Goal: Task Accomplishment & Management: Complete application form

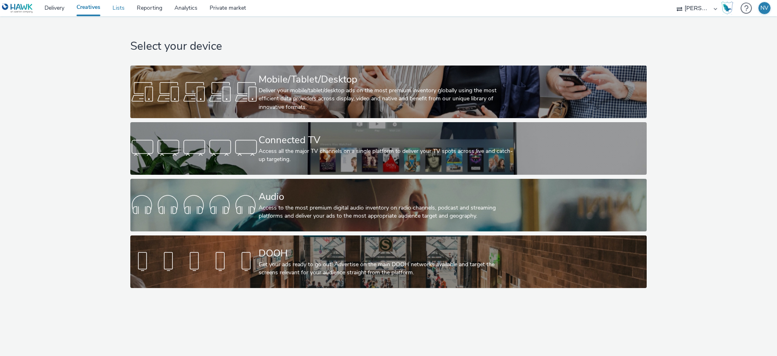
click at [121, 12] on link "Lists" at bounding box center [118, 8] width 24 height 16
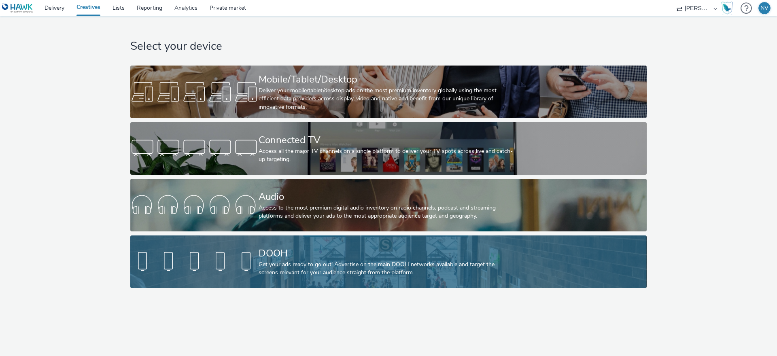
click at [339, 253] on div "DOOH" at bounding box center [387, 253] width 257 height 14
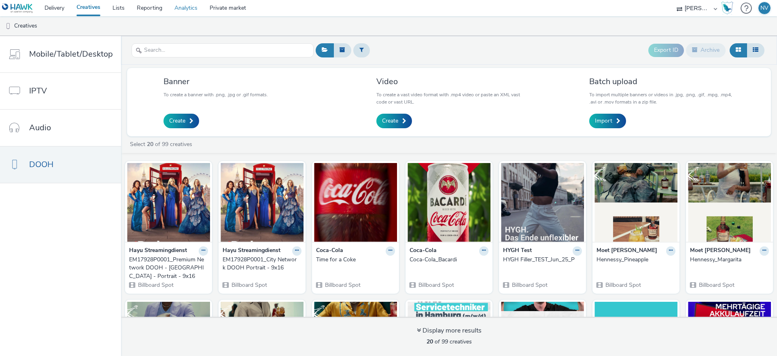
click at [186, 7] on link "Analytics" at bounding box center [185, 8] width 35 height 16
click at [215, 26] on ul "Creatives" at bounding box center [388, 25] width 777 height 19
click at [193, 10] on link "Analytics" at bounding box center [185, 8] width 35 height 16
click at [211, 10] on link "Private market" at bounding box center [228, 8] width 49 height 16
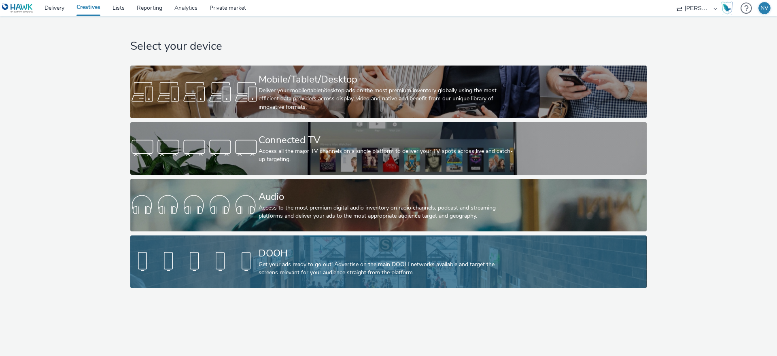
click at [306, 256] on div "DOOH" at bounding box center [387, 253] width 257 height 14
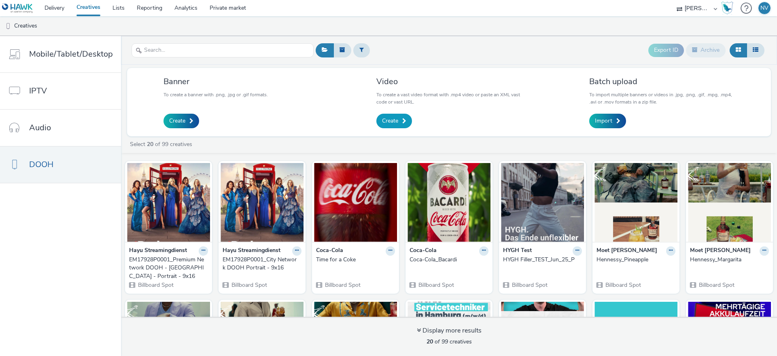
click at [398, 121] on link "Create" at bounding box center [394, 121] width 36 height 15
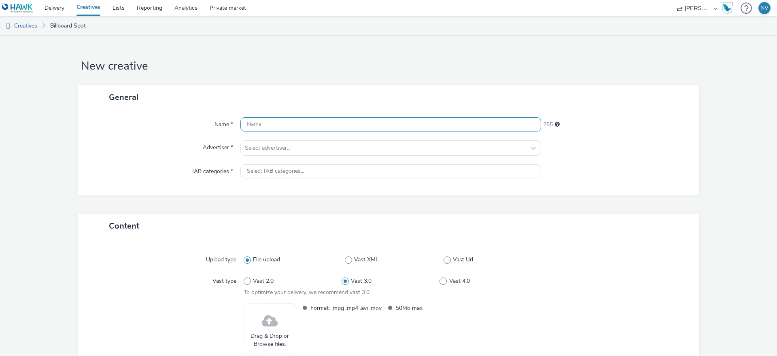
drag, startPoint x: 338, startPoint y: 124, endPoint x: 213, endPoint y: 128, distance: 125.1
click at [338, 124] on input "text" at bounding box center [390, 124] width 301 height 14
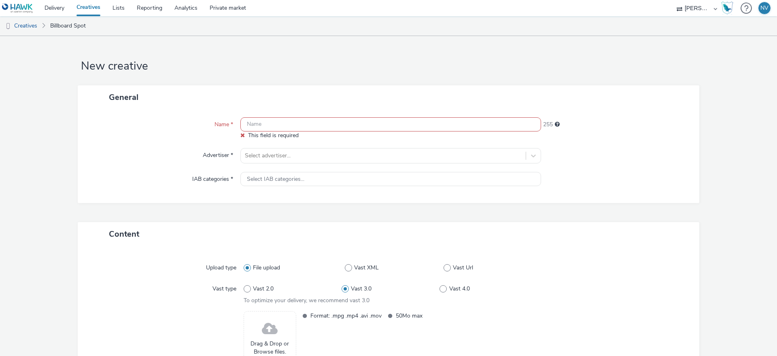
click at [376, 126] on input "text" at bounding box center [390, 124] width 301 height 14
paste input "framen-SoD_1080x1920_brandboost_green_v1"
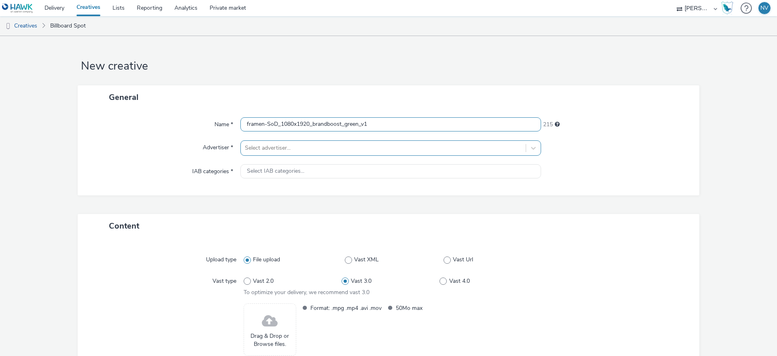
type input "framen-SoD_1080x1920_brandboost_green_v1"
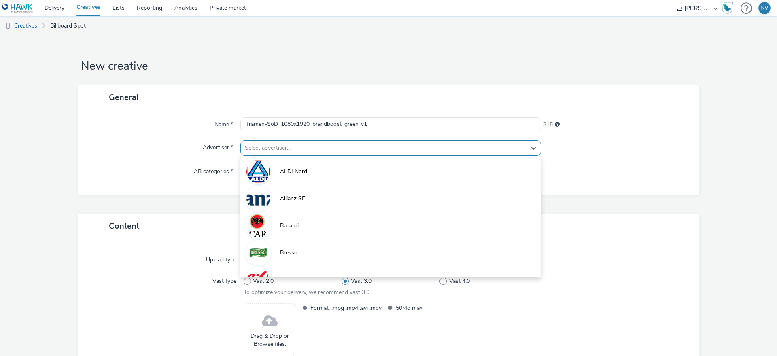
click at [413, 150] on div at bounding box center [383, 148] width 277 height 10
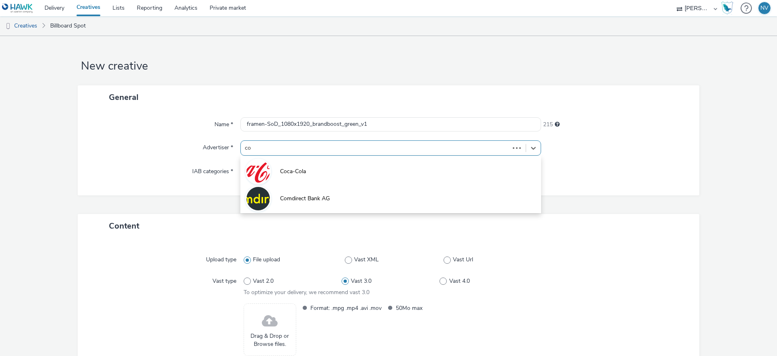
type input "com"
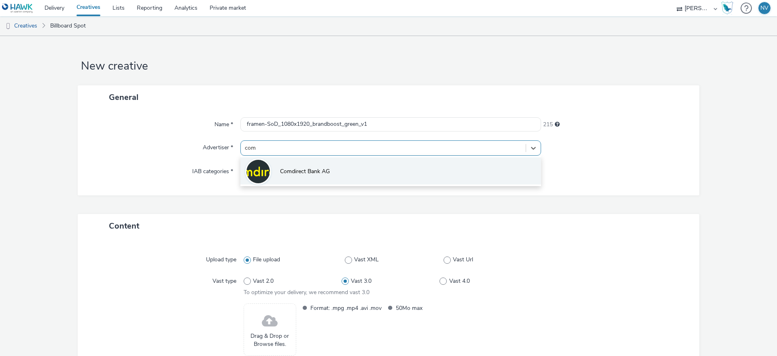
click at [350, 175] on li "Comdirect Bank AG" at bounding box center [390, 170] width 301 height 27
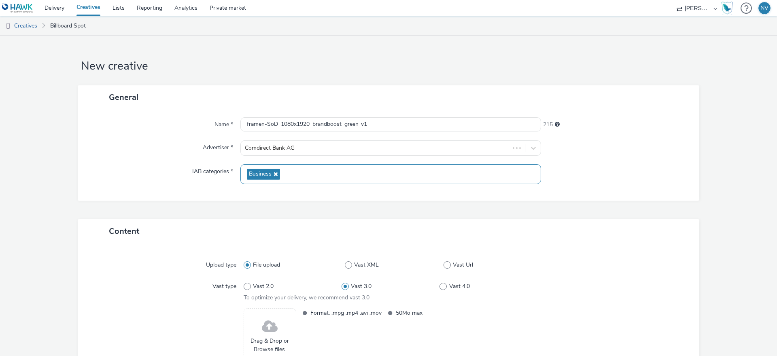
click at [341, 171] on div "Business" at bounding box center [390, 174] width 301 height 20
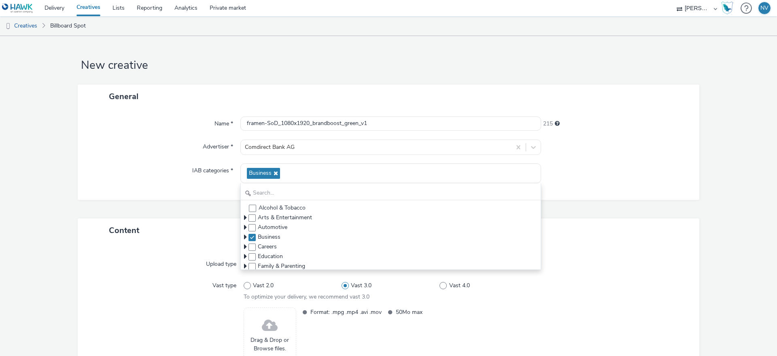
click at [680, 196] on div "Name * framen-SoD_1080x1920_brandboost_green_v1 215 Advertiser * Comdirect Bank…" at bounding box center [389, 153] width 622 height 91
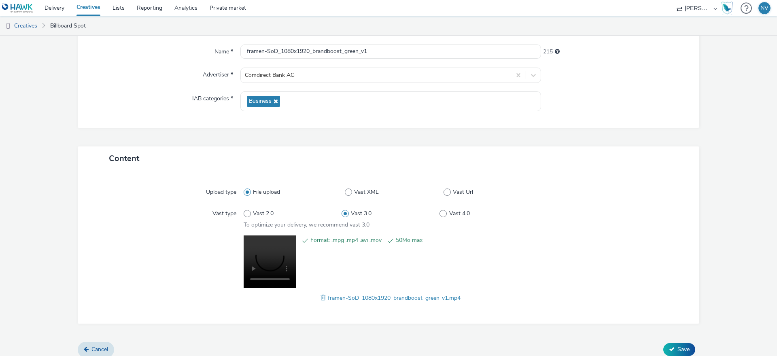
scroll to position [80, 0]
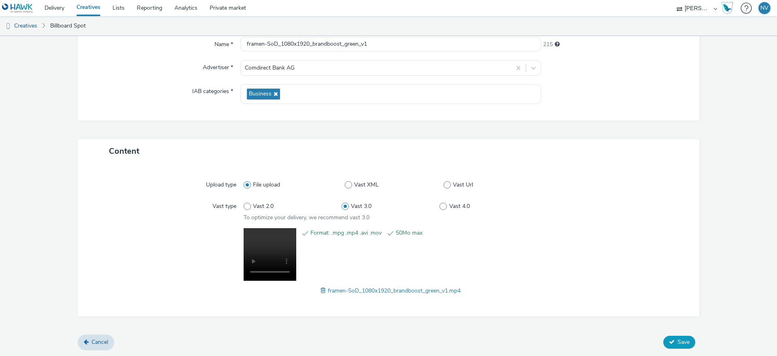
click at [680, 342] on span "Save" at bounding box center [683, 342] width 12 height 8
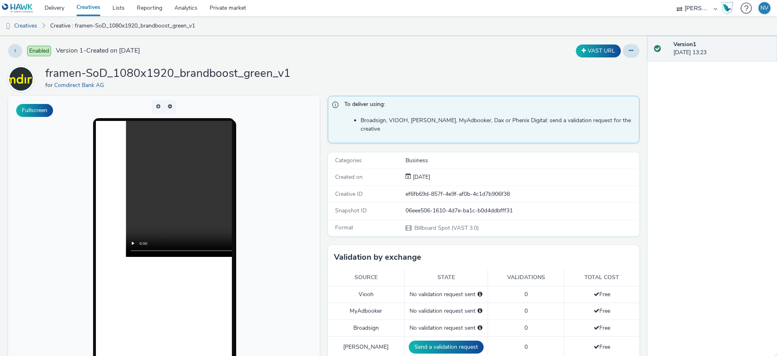
scroll to position [6, 0]
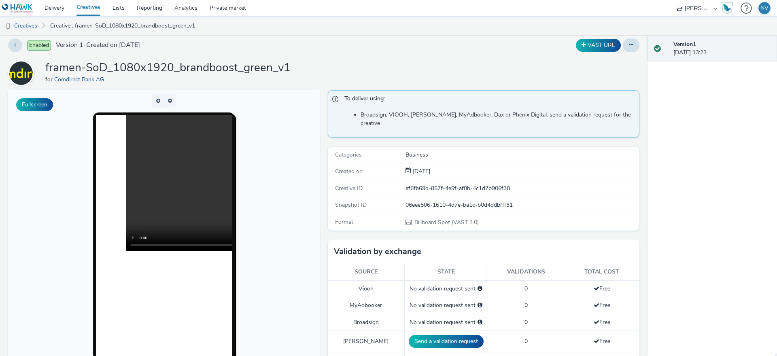
click at [17, 21] on link "Creatives" at bounding box center [20, 25] width 41 height 19
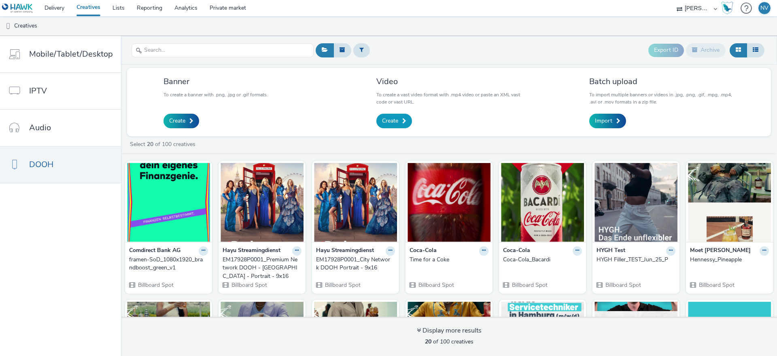
click at [391, 120] on span "Create" at bounding box center [390, 121] width 16 height 8
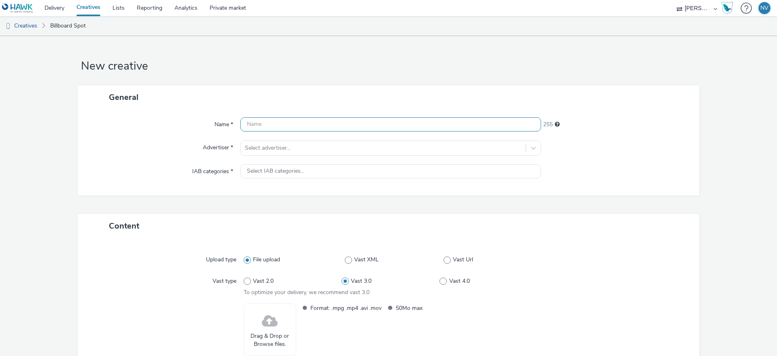
click at [276, 123] on input "text" at bounding box center [390, 124] width 301 height 14
paste input "framen-SoD_1080x1920_brandboost_kueche_v1"
type input "framen-SoD_1080x1920_brandboost_kueche_v1"
click at [516, 189] on div "Name * framen-SoD_1080x1920_brandboost_kueche_v1 214 Advertiser * Select advert…" at bounding box center [389, 152] width 622 height 86
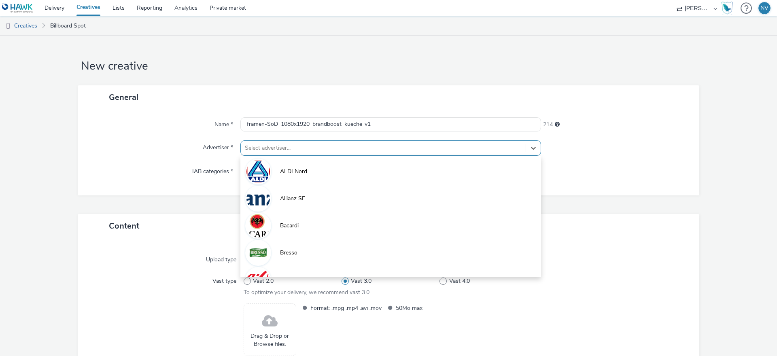
click at [319, 147] on div at bounding box center [383, 148] width 277 height 10
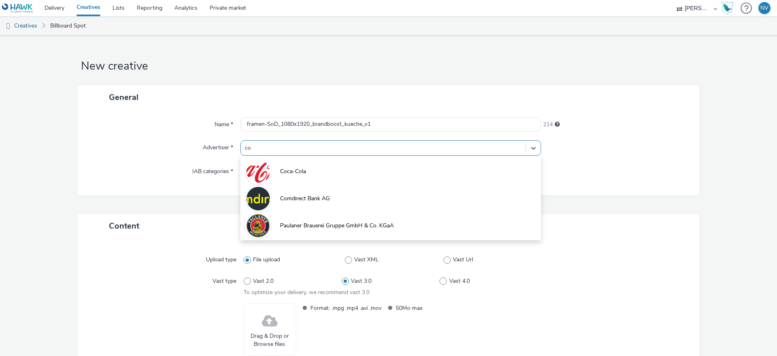
type input "com"
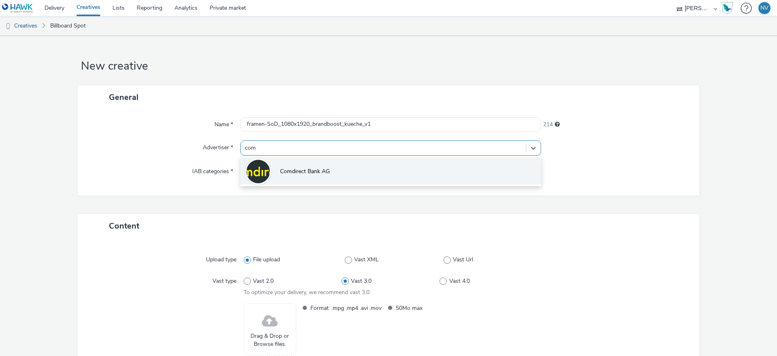
click at [414, 170] on li "Comdirect Bank AG" at bounding box center [390, 170] width 301 height 27
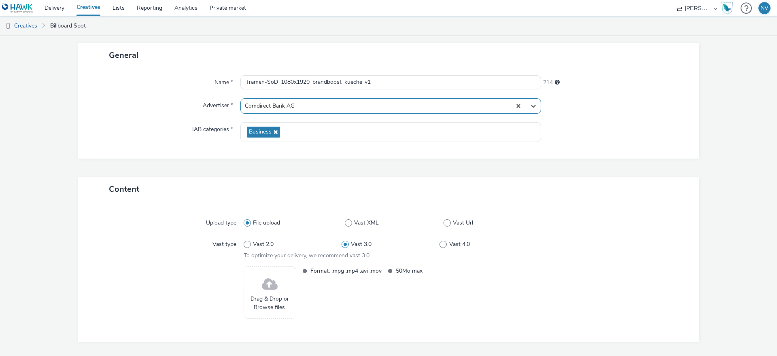
scroll to position [68, 0]
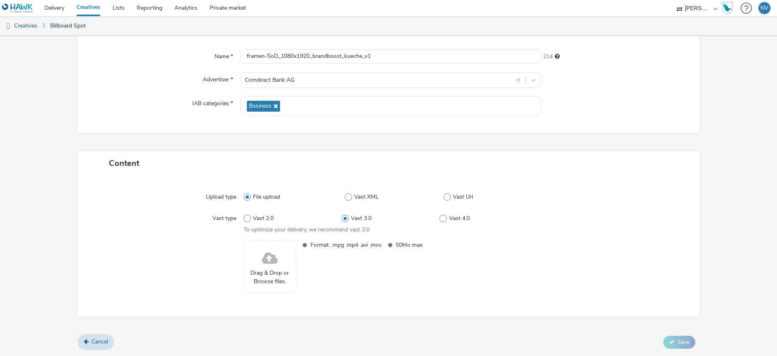
click at [257, 263] on div "Drag & Drop or Browse files." at bounding box center [270, 266] width 53 height 53
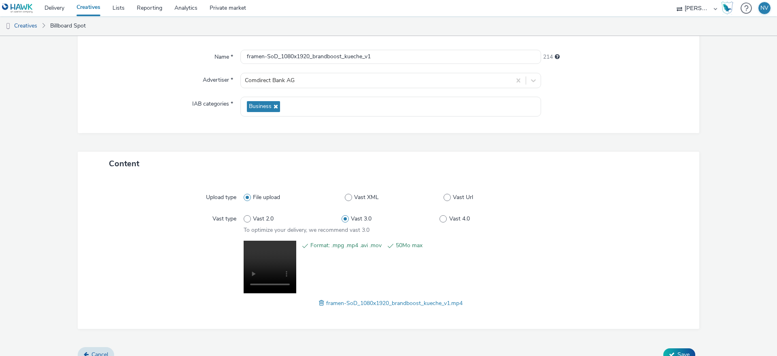
scroll to position [80, 0]
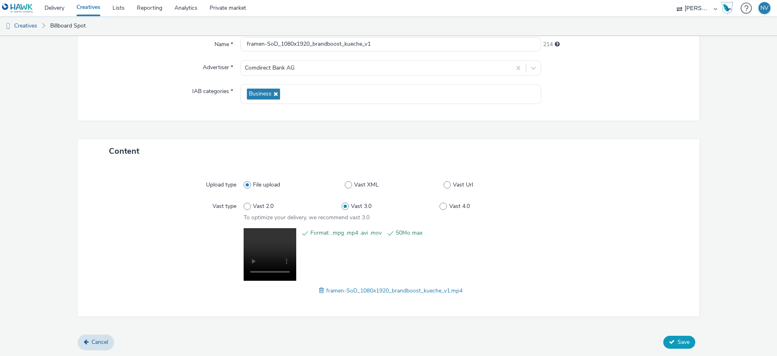
click at [680, 341] on span "Save" at bounding box center [683, 342] width 12 height 8
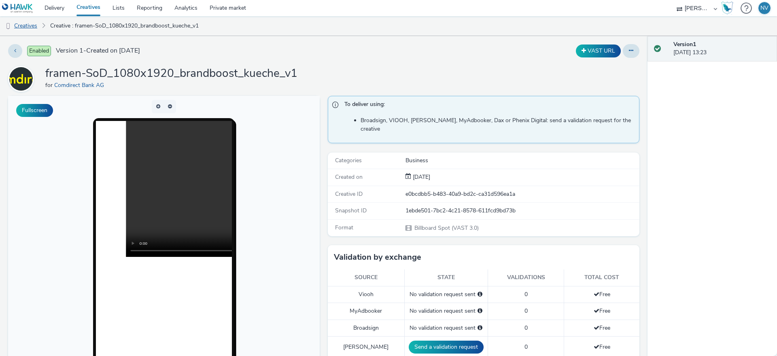
click at [33, 29] on link "Creatives" at bounding box center [20, 25] width 41 height 19
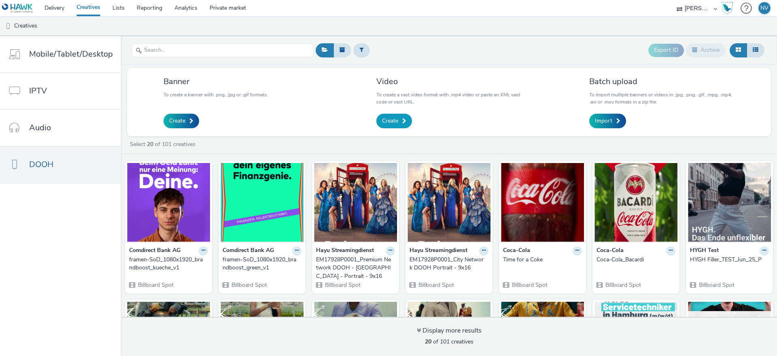
click at [386, 121] on span "Create" at bounding box center [390, 121] width 16 height 8
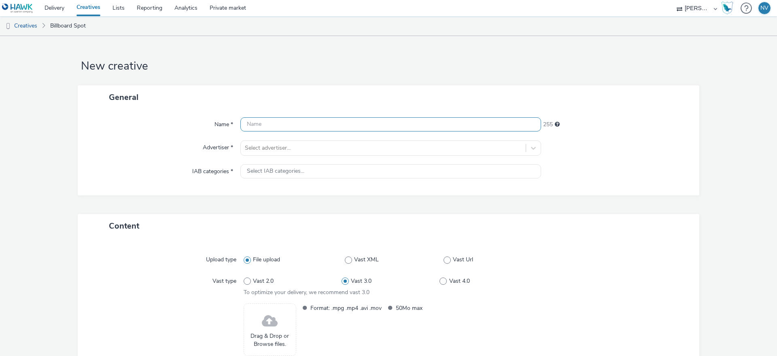
click at [303, 124] on input "text" at bounding box center [390, 124] width 301 height 14
paste input "framen-SoD_1080x1920_brandboost_purple-boss_v1"
type input "framen-SoD_1080x1920_brandboost_purple-boss_v1"
click at [421, 151] on div at bounding box center [383, 148] width 277 height 10
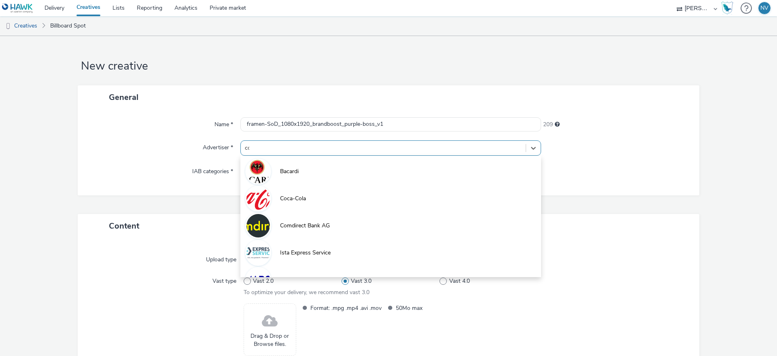
type input "com"
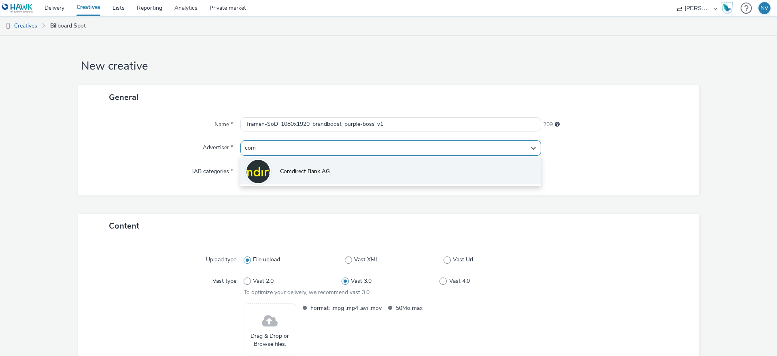
click at [398, 179] on li "Comdirect Bank AG" at bounding box center [390, 170] width 301 height 27
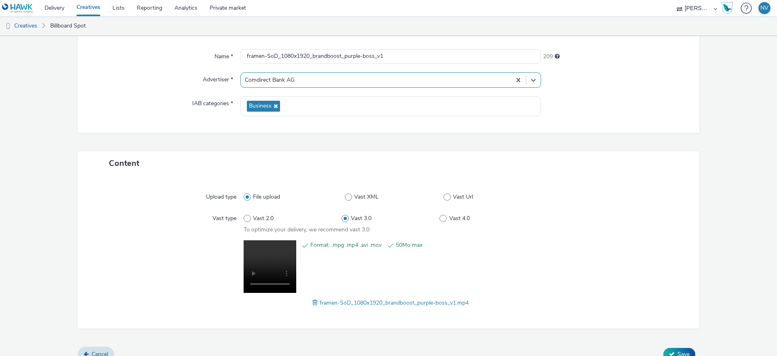
scroll to position [80, 0]
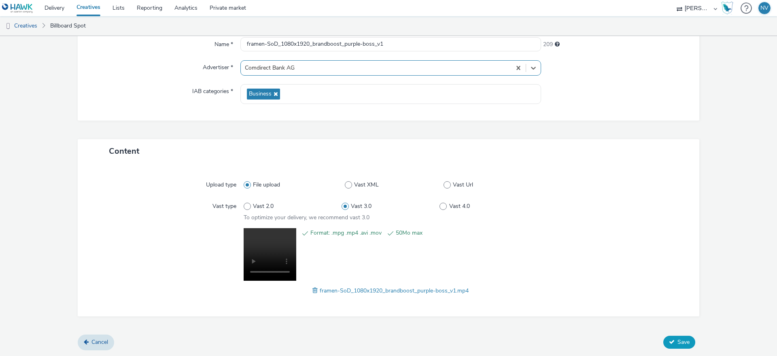
click at [675, 342] on button "Save" at bounding box center [679, 342] width 32 height 13
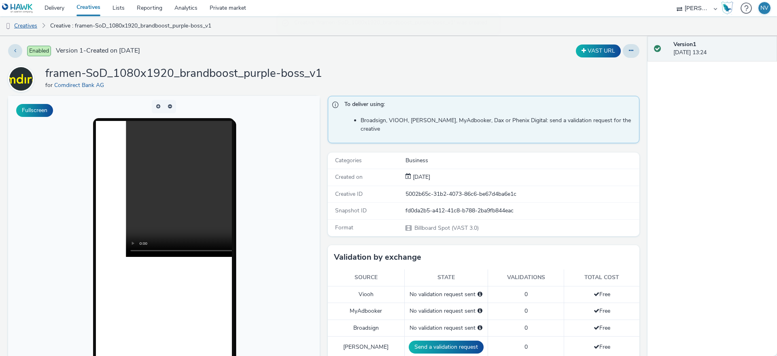
click at [23, 25] on link "Creatives" at bounding box center [20, 25] width 41 height 19
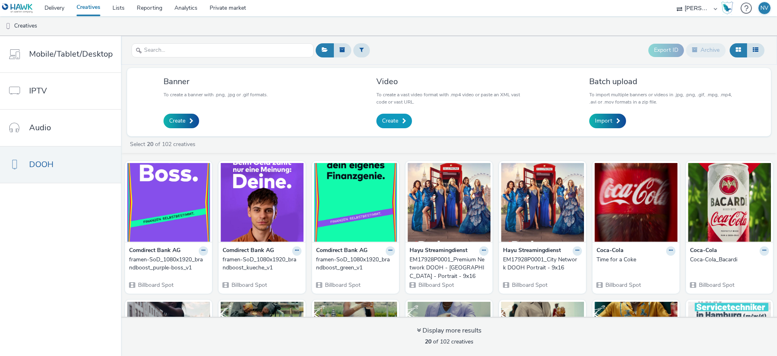
click at [398, 122] on link "Create" at bounding box center [394, 121] width 36 height 15
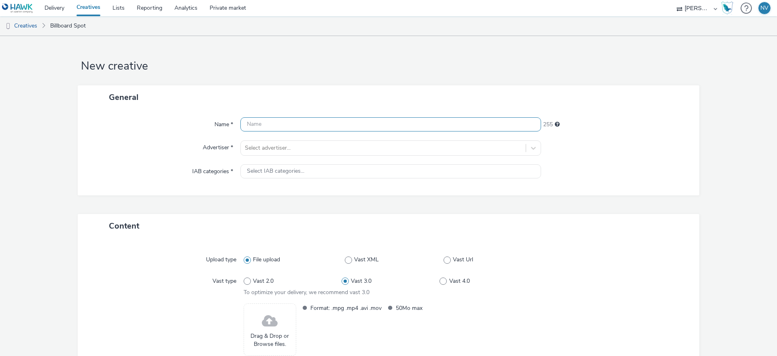
click at [321, 120] on input "text" at bounding box center [390, 124] width 301 height 14
paste input "framen-SoD_1080x1920_brandboost_purple-kueche_v1"
type input "framen-SoD_1080x1920_brandboost_purple-kueche_v1"
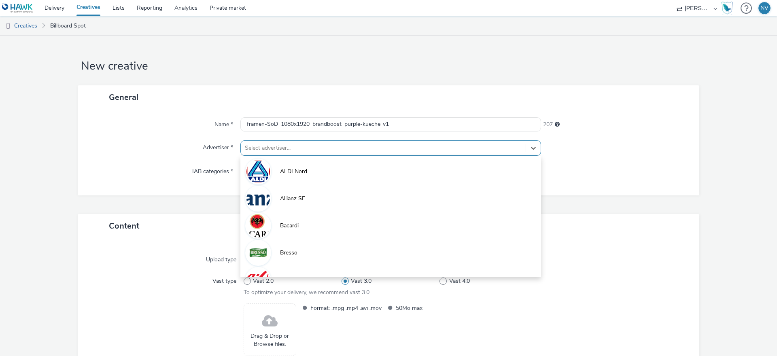
click at [414, 151] on div at bounding box center [383, 148] width 277 height 10
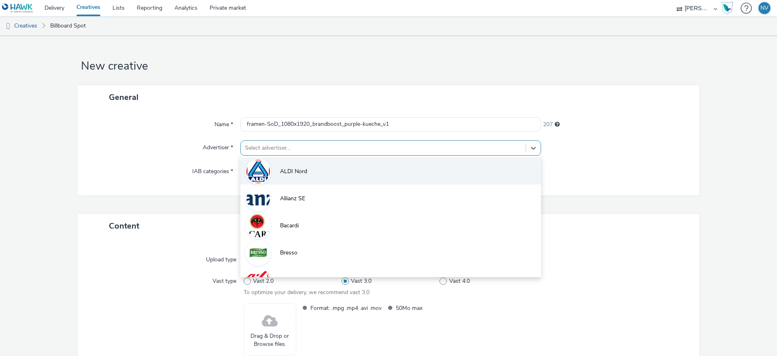
type input "c"
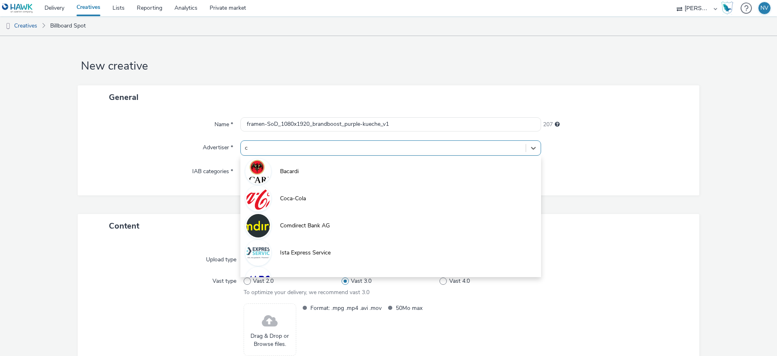
click at [325, 223] on span "Comdirect Bank AG" at bounding box center [305, 226] width 50 height 8
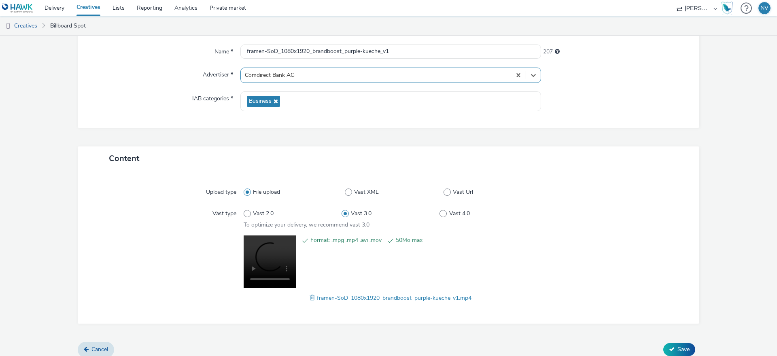
scroll to position [80, 0]
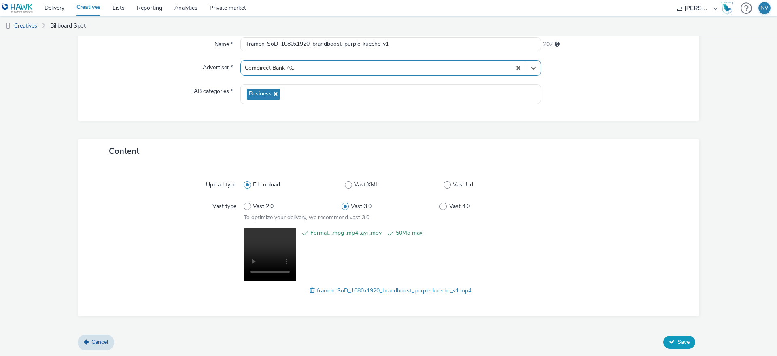
click at [676, 341] on button "Save" at bounding box center [679, 342] width 32 height 13
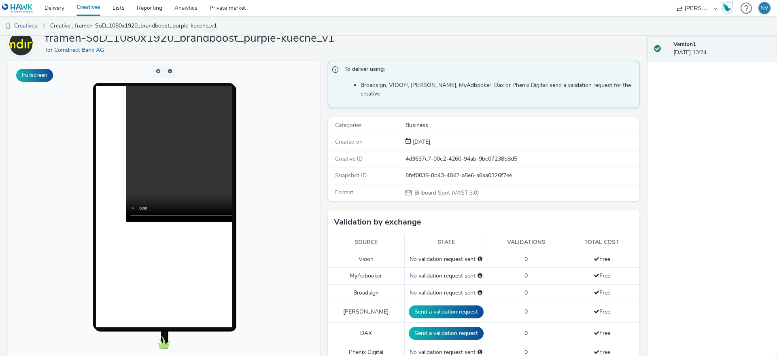
scroll to position [35, 0]
click at [26, 20] on link "Creatives" at bounding box center [20, 25] width 41 height 19
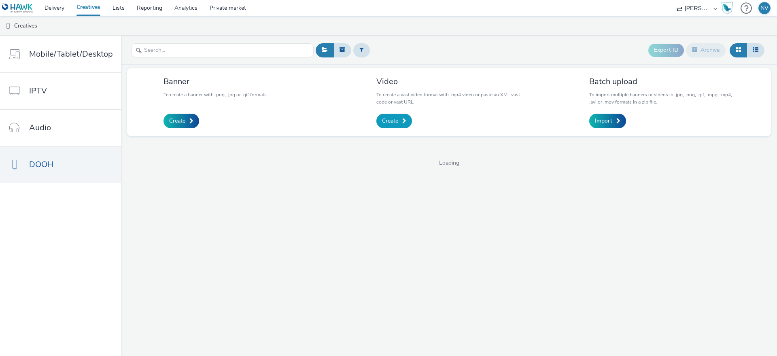
click at [395, 116] on link "Create" at bounding box center [394, 121] width 36 height 15
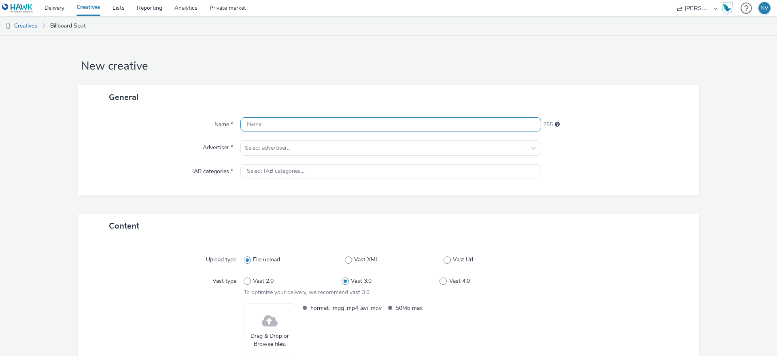
click at [322, 128] on input "text" at bounding box center [390, 124] width 301 height 14
paste input "framen-SoD_1080x1920_brandboost_red_v1"
type input "framen-SoD_1080x1920_brandboost_red_v1"
click at [432, 147] on div at bounding box center [383, 148] width 277 height 10
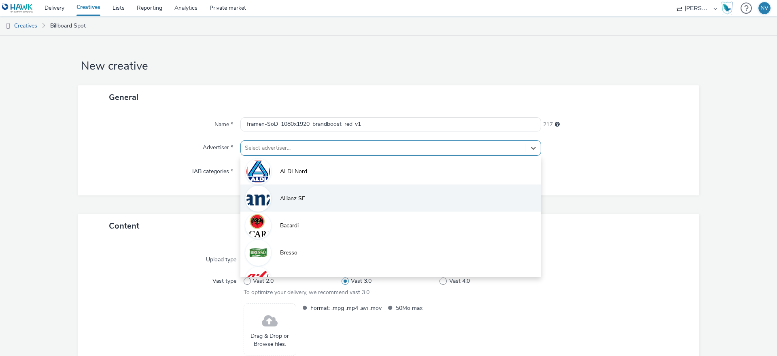
type input "h"
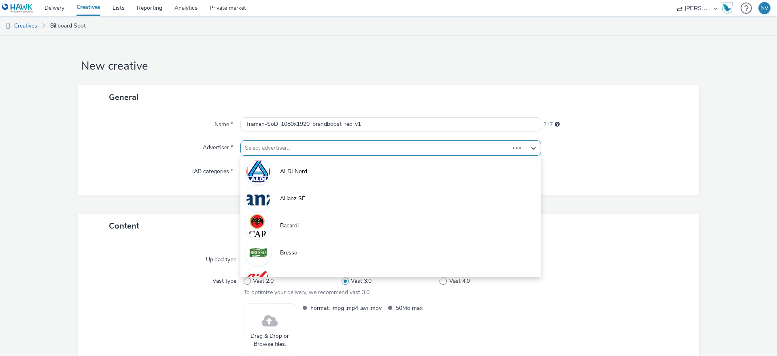
type input "c"
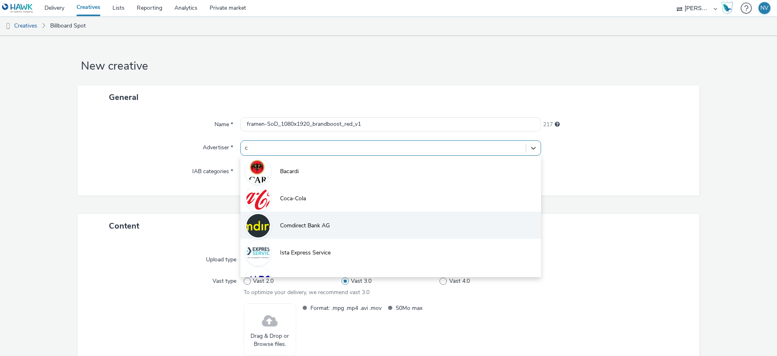
click at [326, 222] on span "Comdirect Bank AG" at bounding box center [305, 226] width 50 height 8
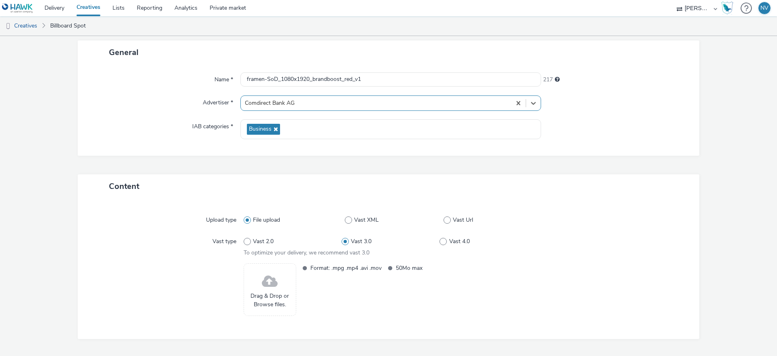
scroll to position [68, 0]
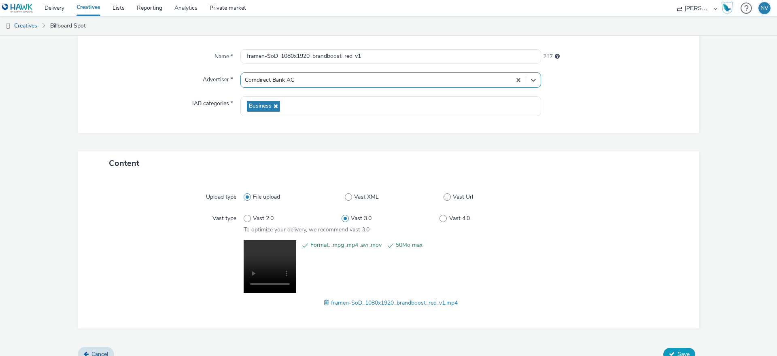
click at [682, 353] on span "Save" at bounding box center [683, 354] width 12 height 8
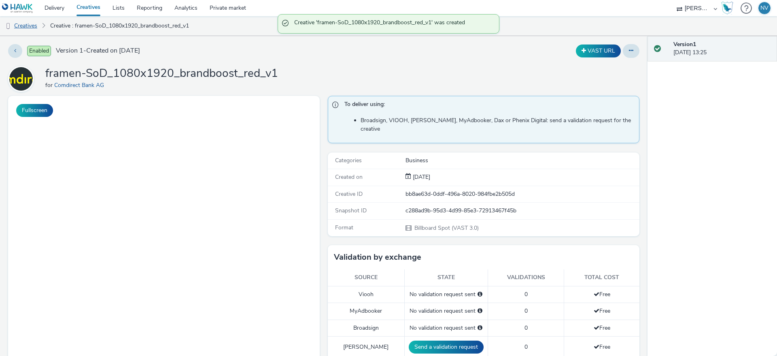
click at [30, 22] on link "Creatives" at bounding box center [20, 25] width 41 height 19
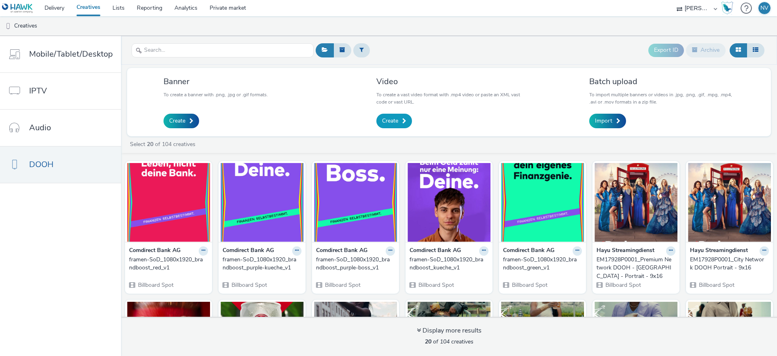
click at [397, 119] on link "Create" at bounding box center [394, 121] width 36 height 15
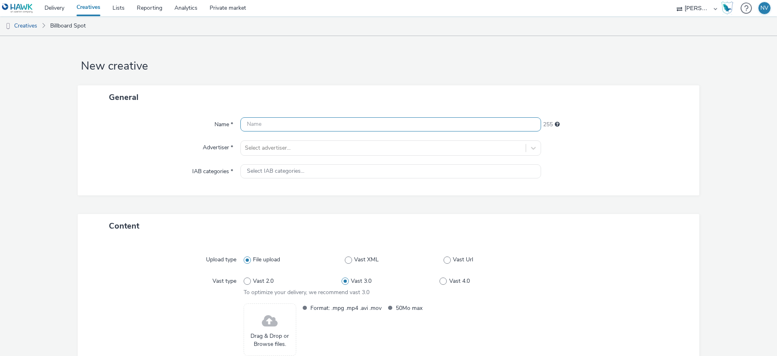
click at [322, 120] on input "text" at bounding box center [390, 124] width 301 height 14
paste input "framen-SoD_1080x1920_brandboost_reisen_v1"
type input "framen-SoD_1080x1920_brandboost_reisen_v1"
click at [401, 170] on div "Select IAB categories..." at bounding box center [390, 171] width 301 height 14
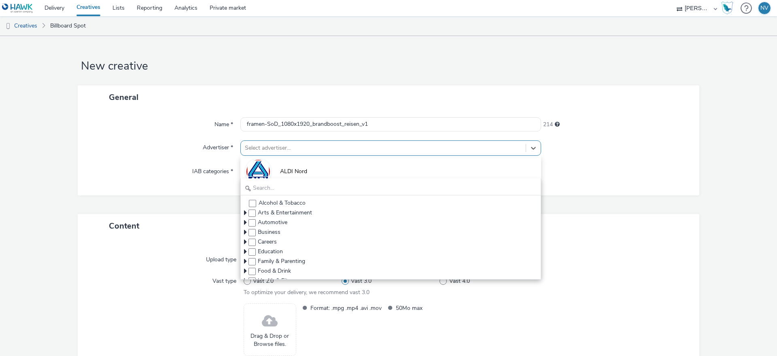
click at [262, 148] on div at bounding box center [383, 148] width 277 height 10
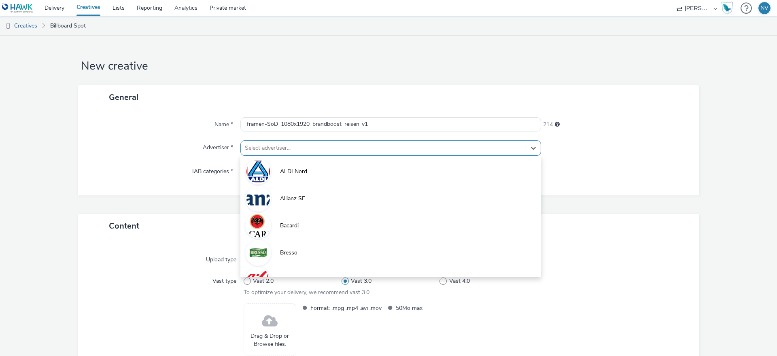
type input "c"
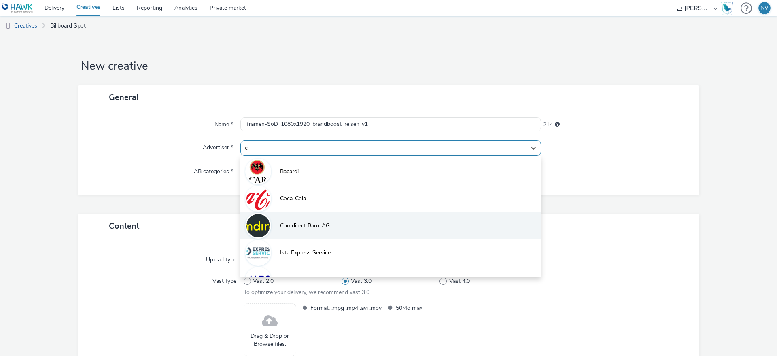
click at [298, 221] on li "Comdirect Bank AG" at bounding box center [390, 225] width 301 height 27
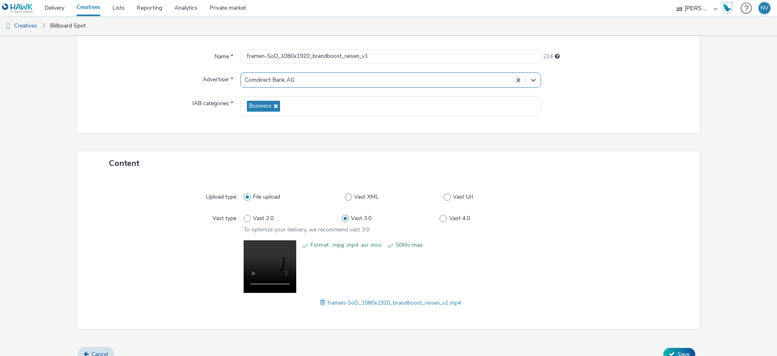
scroll to position [80, 0]
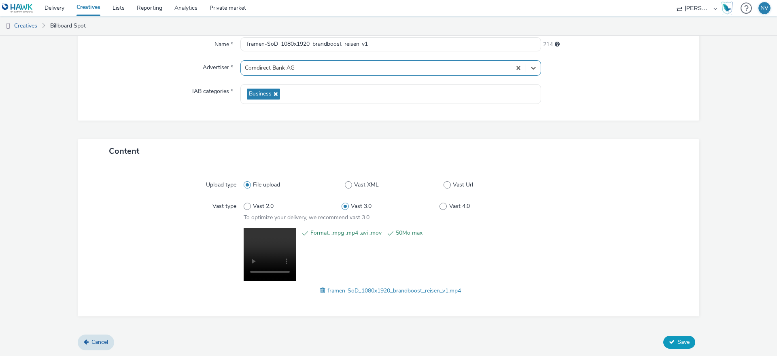
click at [680, 342] on span "Save" at bounding box center [683, 342] width 12 height 8
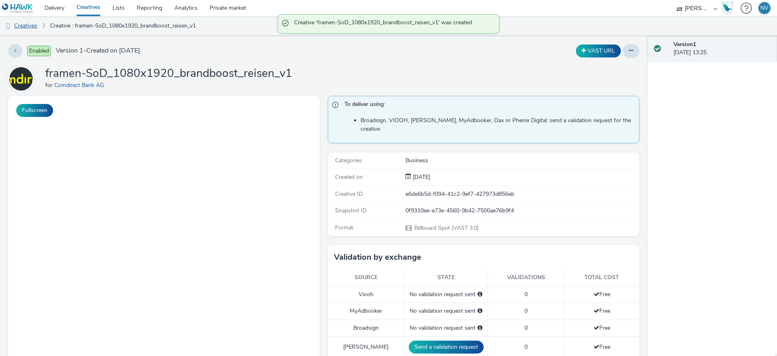
click at [31, 26] on link "Creatives" at bounding box center [20, 25] width 41 height 19
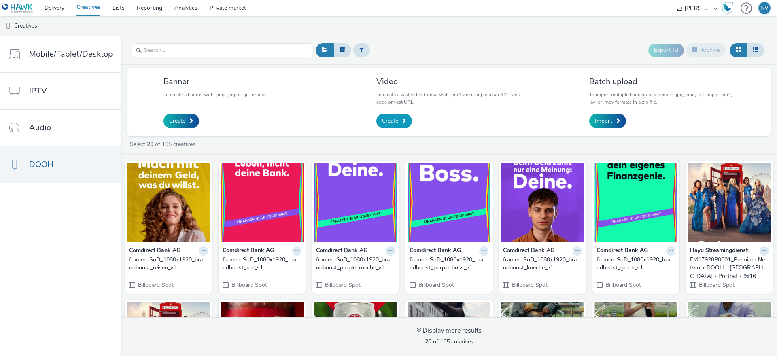
click at [397, 120] on link "Create" at bounding box center [394, 121] width 36 height 15
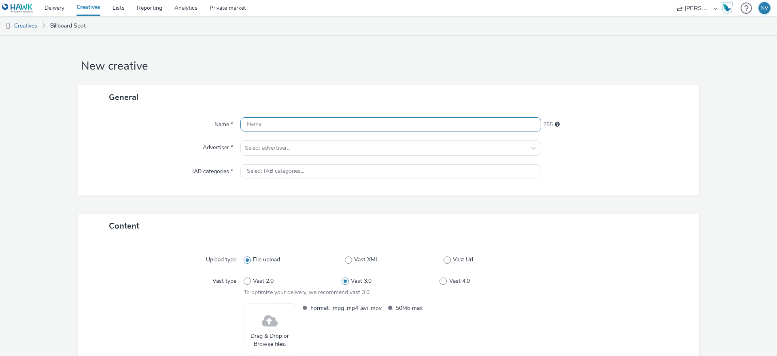
click at [280, 124] on input "text" at bounding box center [390, 124] width 301 height 14
paste input "framen-SoD_1080x1920_brandboost_spielen_v1"
type input "framen-SoD_1080x1920_brandboost_spielen_v1"
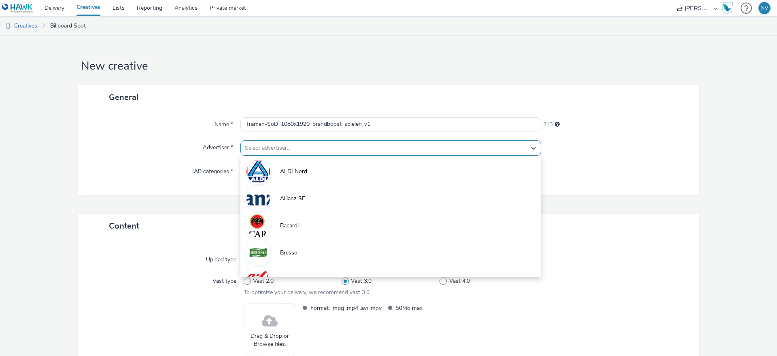
click at [395, 150] on div at bounding box center [383, 148] width 277 height 10
type input "c"
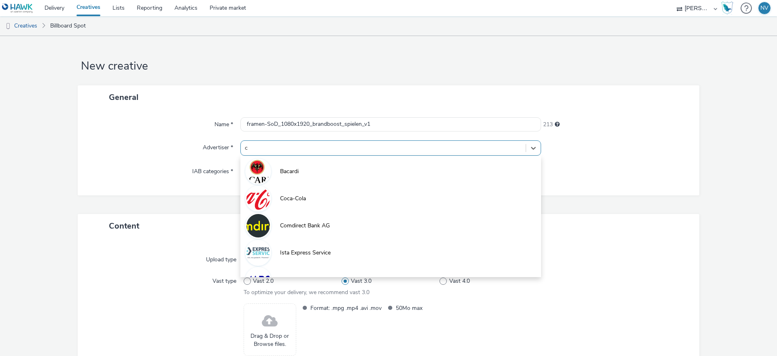
click at [324, 224] on span "Comdirect Bank AG" at bounding box center [305, 226] width 50 height 8
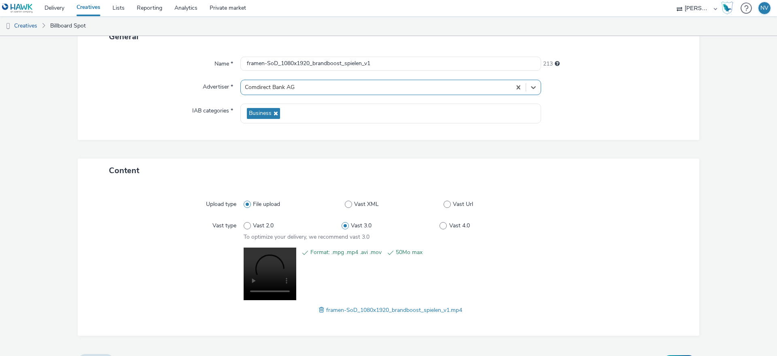
scroll to position [80, 0]
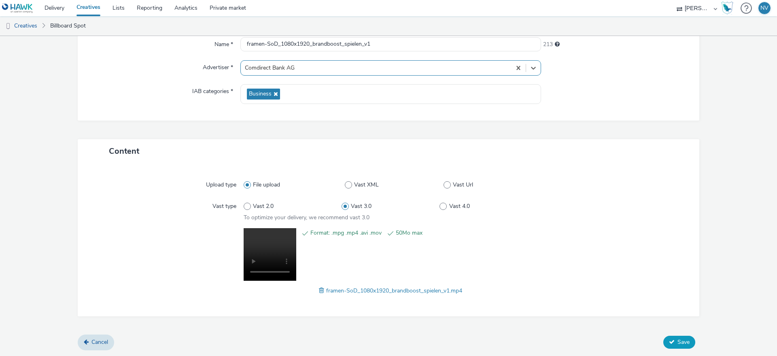
click at [678, 344] on span "Save" at bounding box center [683, 342] width 12 height 8
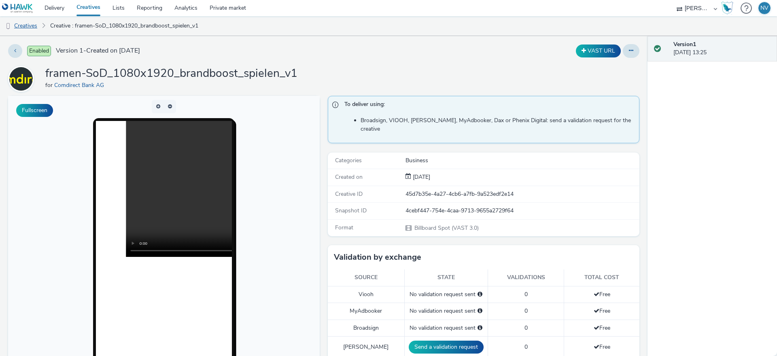
click at [22, 26] on link "Creatives" at bounding box center [20, 25] width 41 height 19
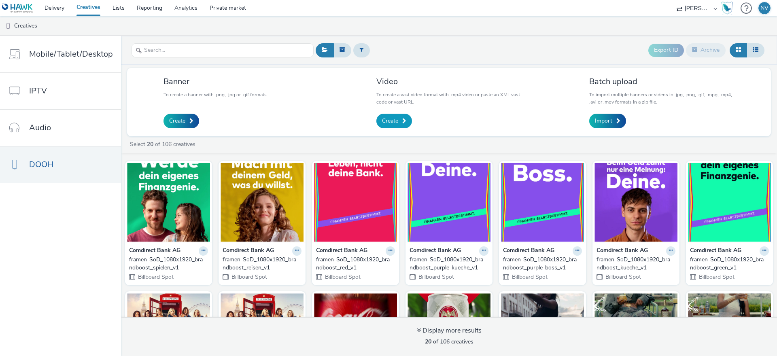
click at [396, 122] on span "Create" at bounding box center [390, 121] width 16 height 8
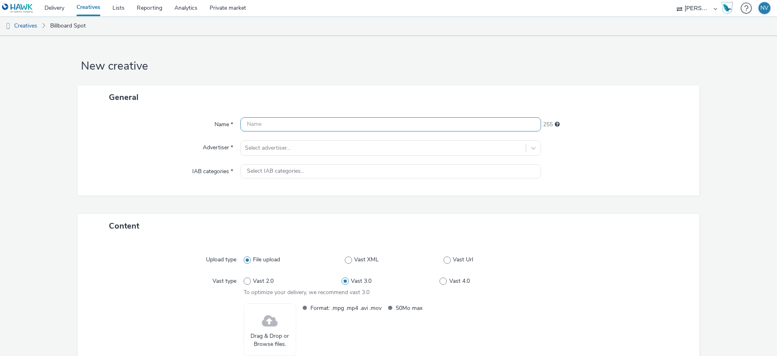
click at [308, 128] on input "text" at bounding box center [390, 124] width 301 height 14
paste input "framen-SoD_1080x1920_brandboost_umzug_v1"
type input "framen-SoD_1080x1920_brandboost_umzug_v1"
click at [422, 170] on div "Select IAB categories..." at bounding box center [390, 171] width 301 height 14
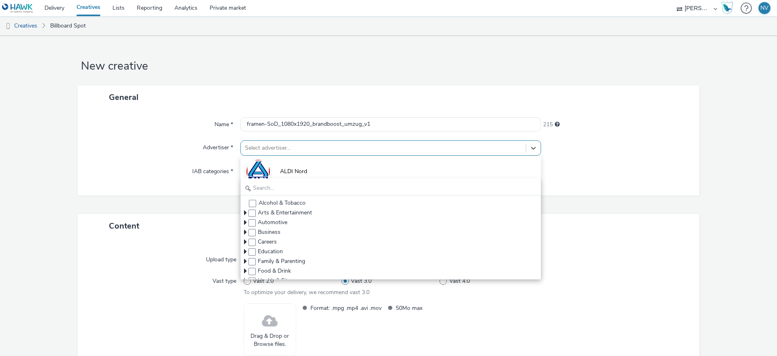
click at [406, 149] on div at bounding box center [383, 148] width 277 height 10
type input "c"
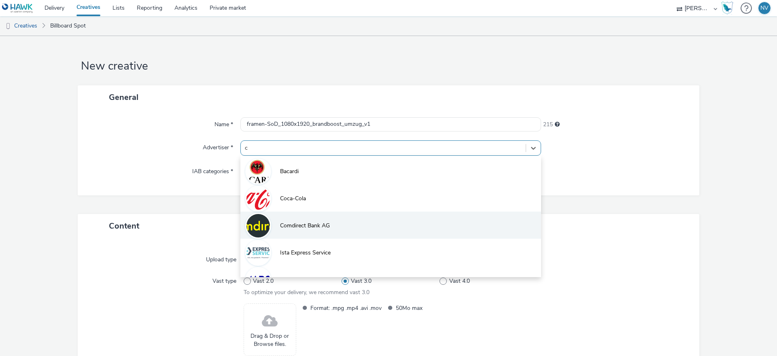
click at [309, 223] on span "Comdirect Bank AG" at bounding box center [305, 226] width 50 height 8
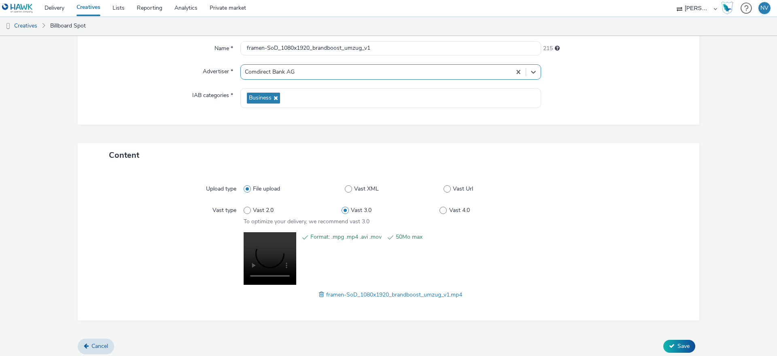
scroll to position [80, 0]
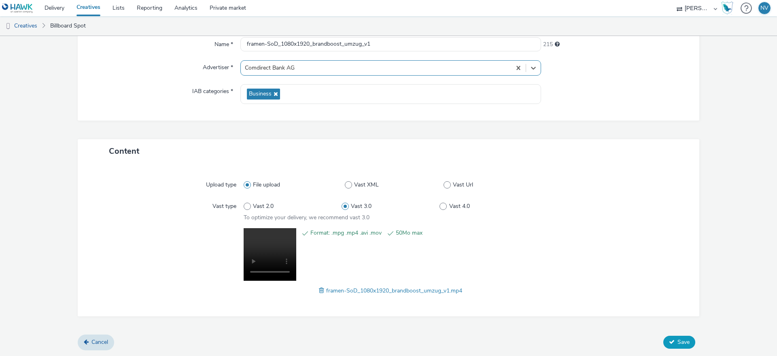
click at [676, 340] on button "Save" at bounding box center [679, 342] width 32 height 13
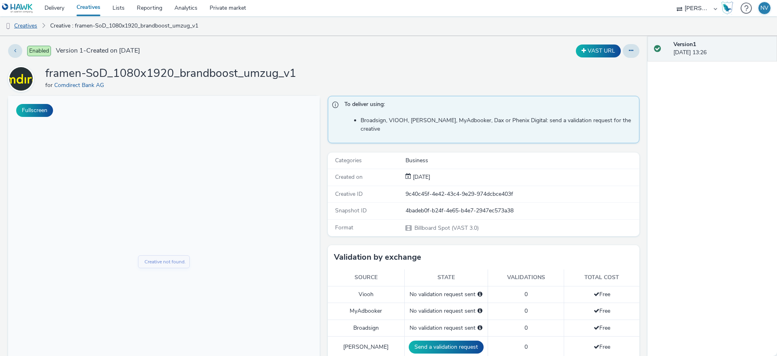
click at [24, 25] on link "Creatives" at bounding box center [20, 25] width 41 height 19
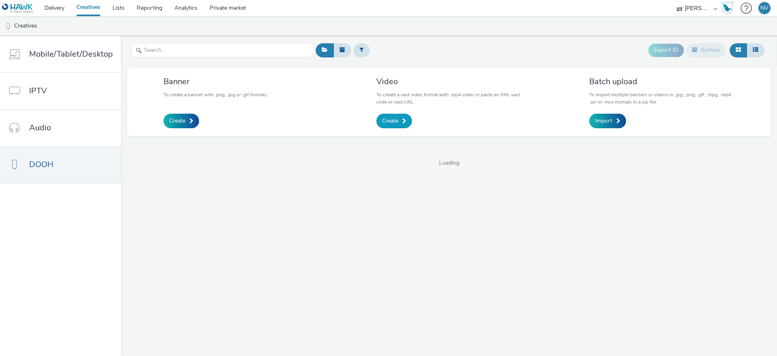
click at [404, 123] on span at bounding box center [404, 121] width 4 height 6
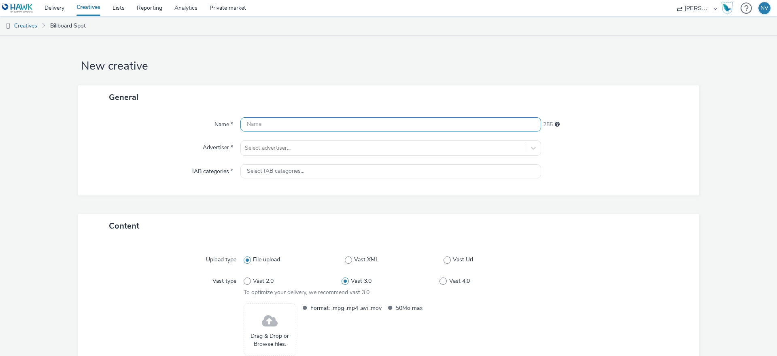
click at [288, 125] on input "text" at bounding box center [390, 124] width 301 height 14
paste input "framen-SoD_1080x1920_brandboost_yellow_v1"
type input "framen-SoD_1080x1920_brandboost_yellow_v1"
click at [409, 147] on div at bounding box center [383, 148] width 277 height 10
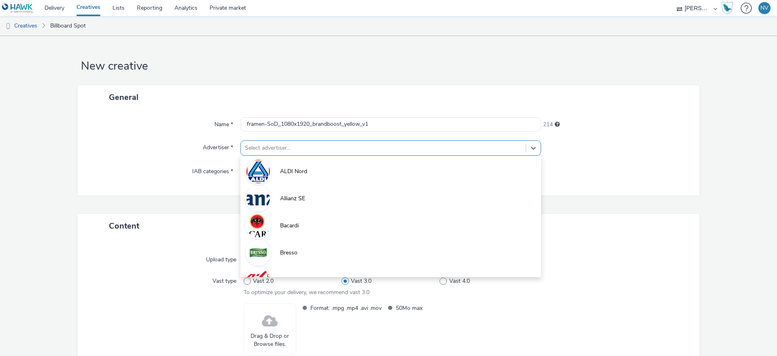
type input "c"
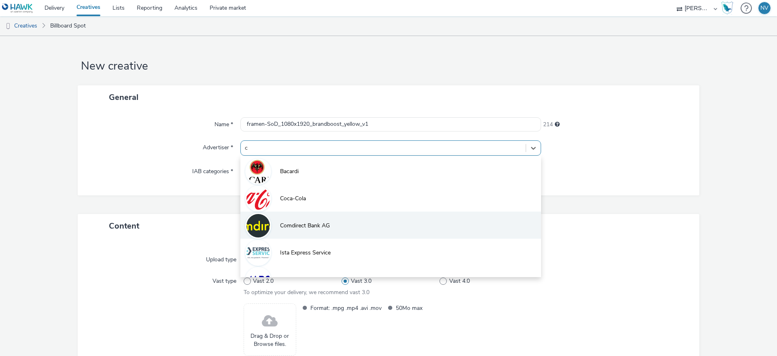
click at [333, 225] on li "Comdirect Bank AG" at bounding box center [390, 225] width 301 height 27
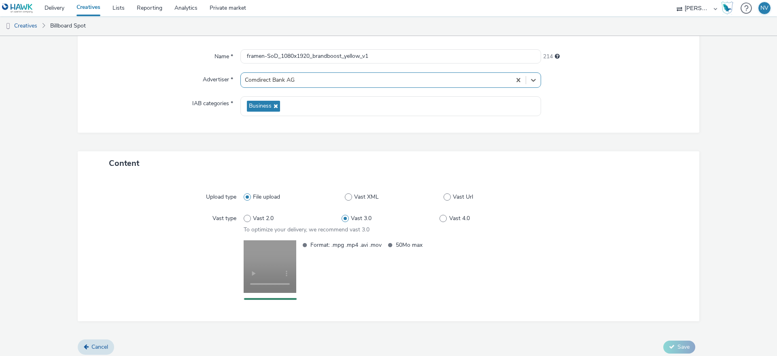
scroll to position [73, 0]
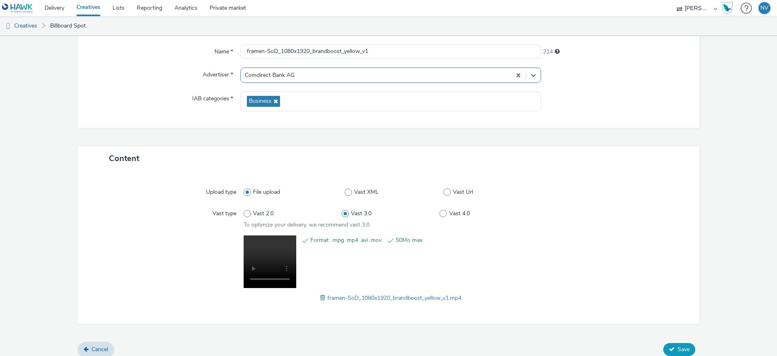
click at [682, 348] on span "Save" at bounding box center [683, 350] width 12 height 8
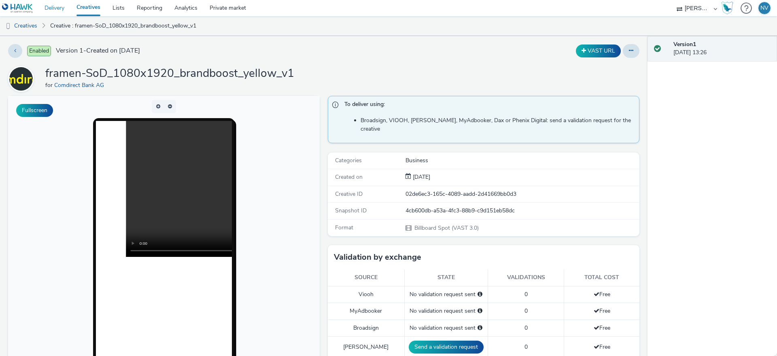
click at [55, 8] on link "Delivery" at bounding box center [54, 8] width 32 height 16
